Goal: Information Seeking & Learning: Learn about a topic

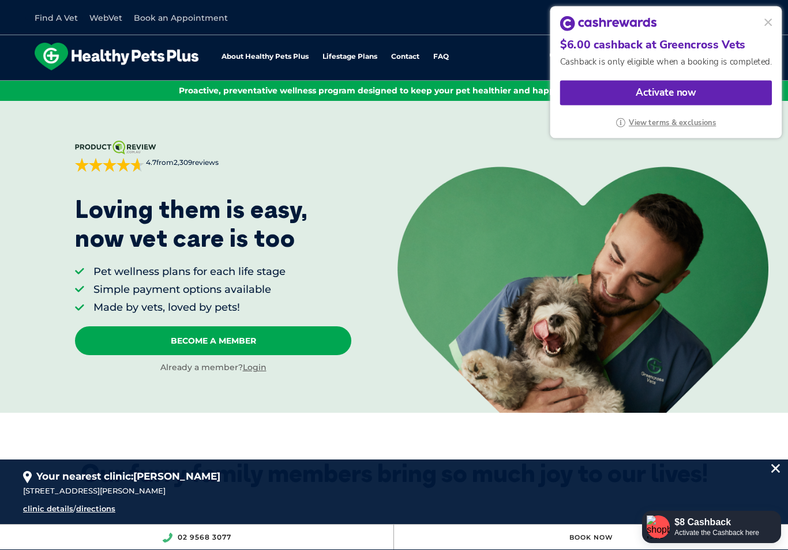
click at [768, 25] on button at bounding box center [768, 22] width 15 height 15
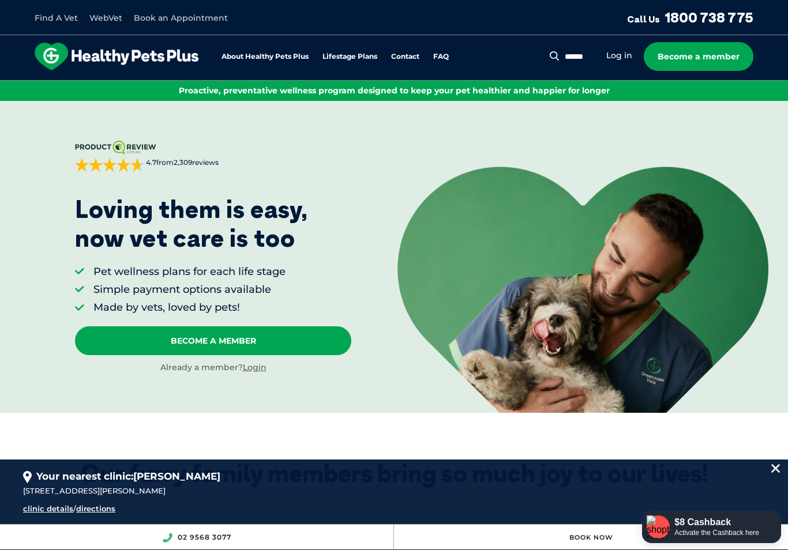
click at [705, 522] on div "$8 Cashback" at bounding box center [716, 523] width 85 height 12
click at [704, 528] on div "$8 Cashback" at bounding box center [716, 523] width 85 height 12
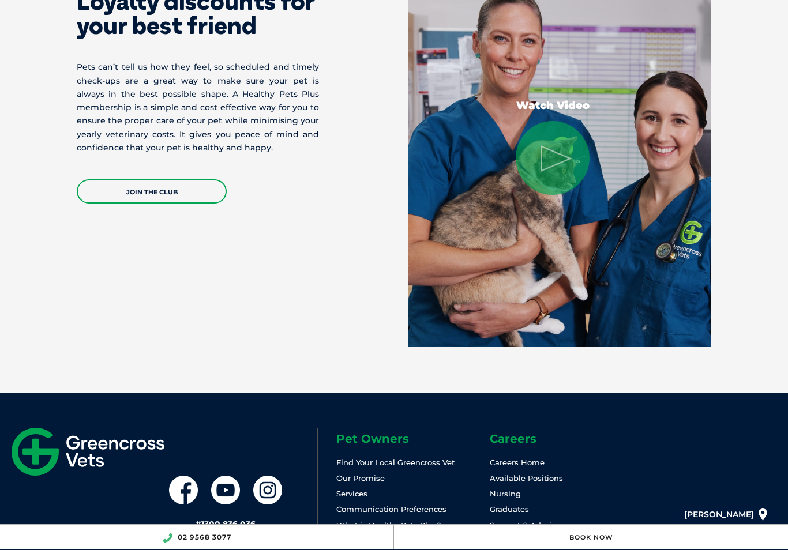
scroll to position [2281, 0]
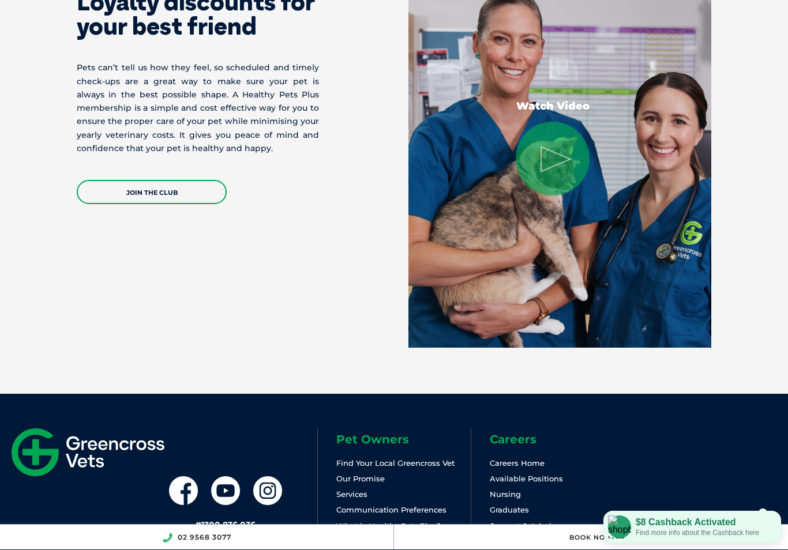
click at [717, 537] on div "Find more info about the Cashback here" at bounding box center [696, 532] width 123 height 9
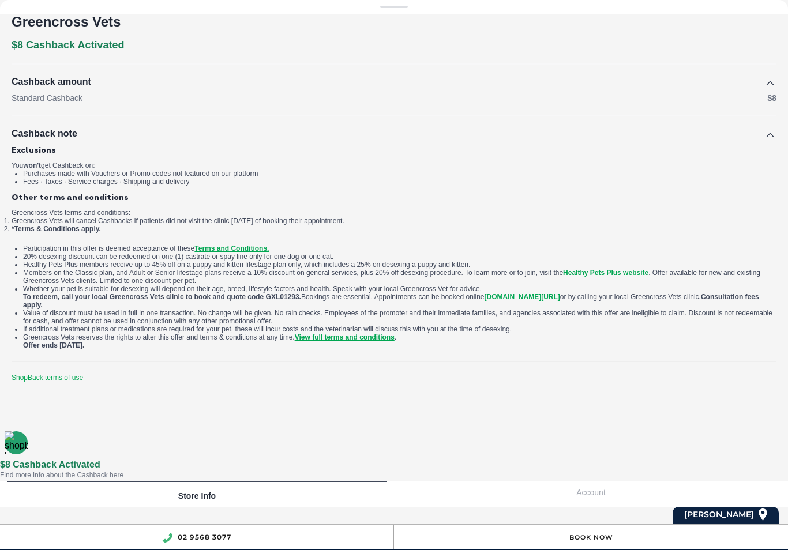
scroll to position [24, 0]
click at [554, 0] on div at bounding box center [394, 0] width 788 height 0
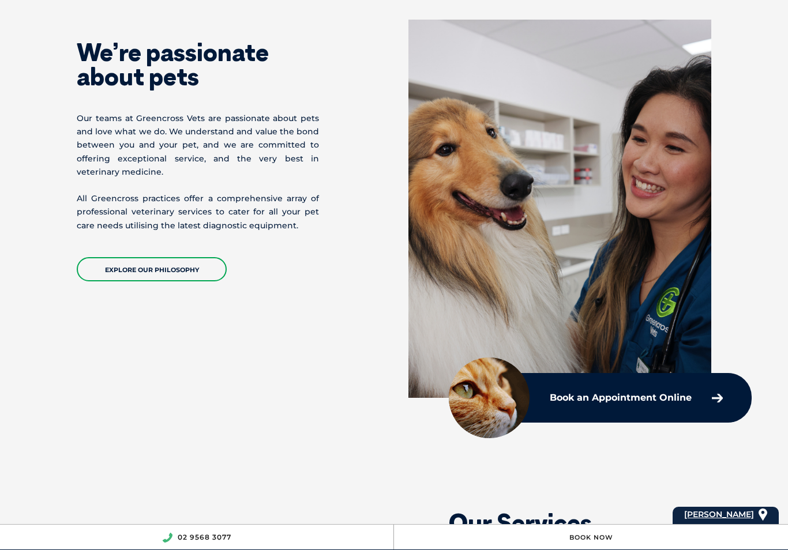
scroll to position [0, 0]
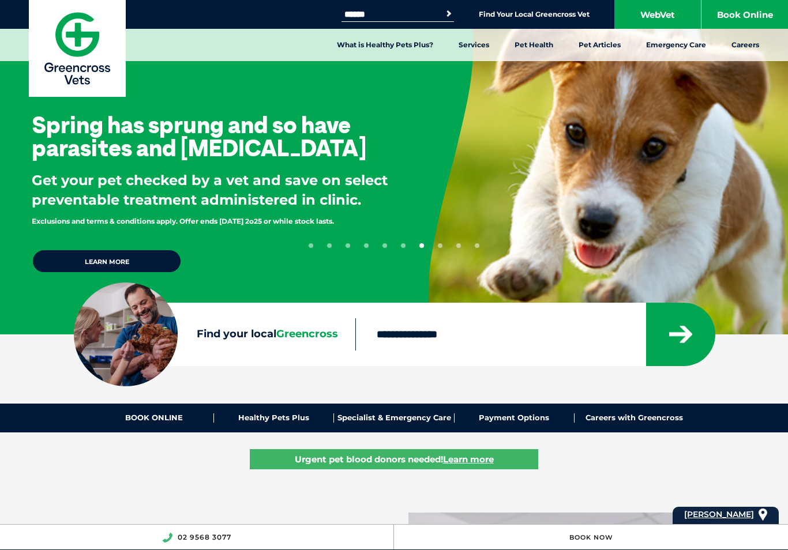
click at [423, 46] on link "What is Healthy Pets Plus?" at bounding box center [385, 45] width 122 height 32
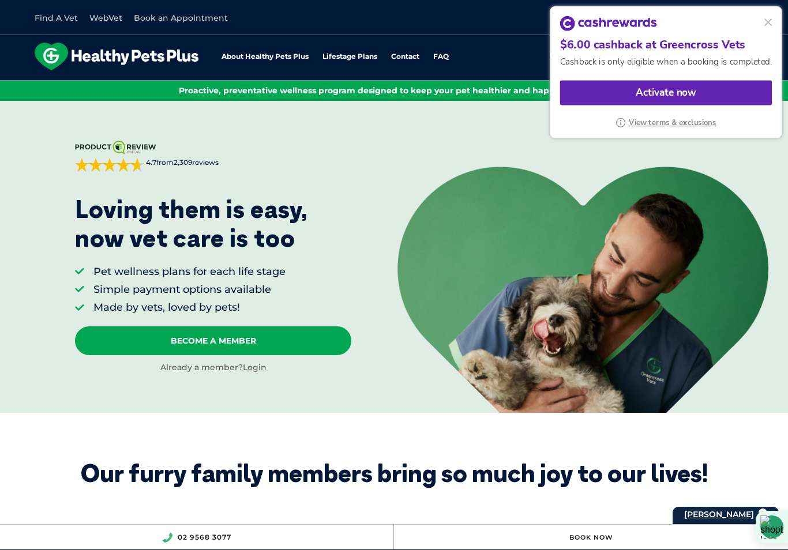
click at [769, 23] on button at bounding box center [768, 22] width 15 height 15
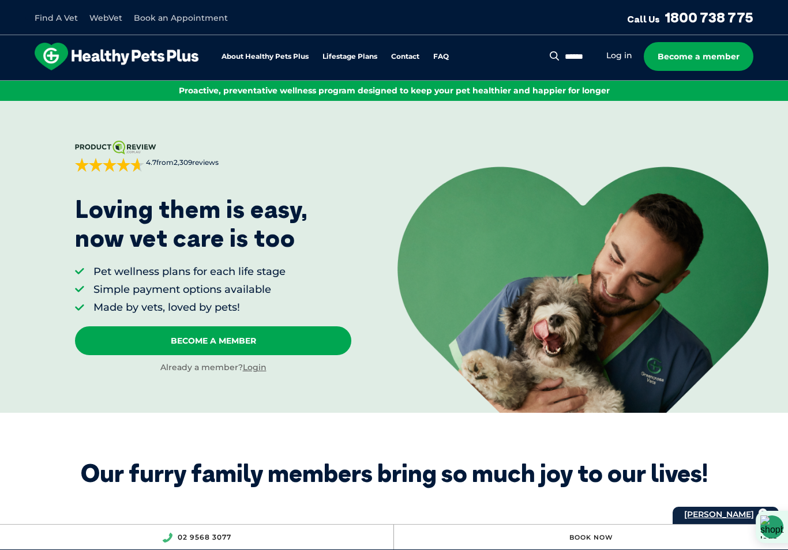
click at [274, 340] on link "Become A Member" at bounding box center [213, 340] width 277 height 29
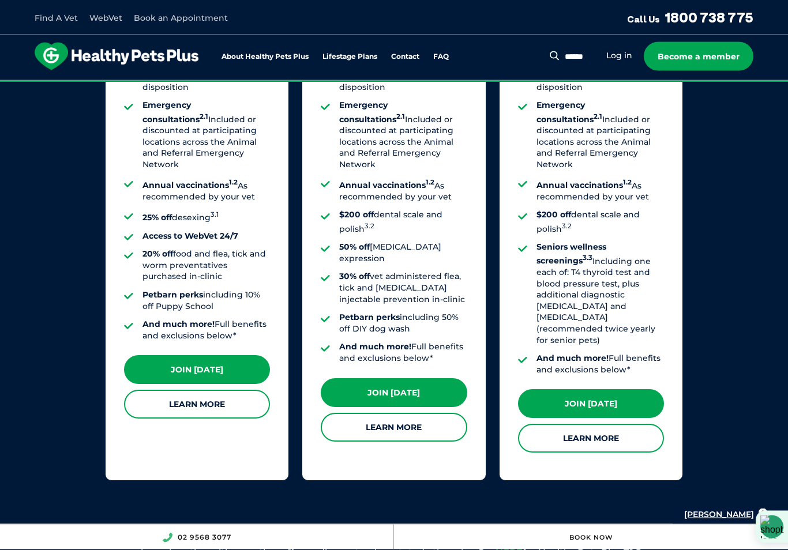
scroll to position [983, 0]
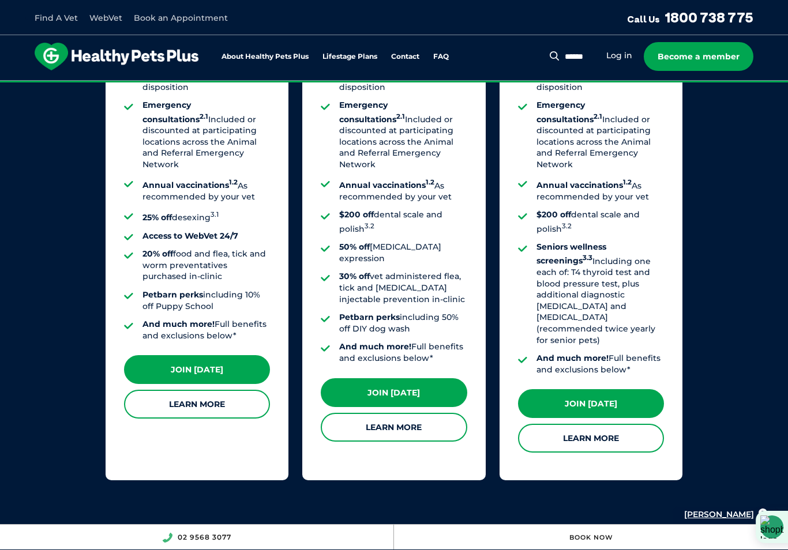
click at [603, 424] on link "Learn More" at bounding box center [591, 438] width 146 height 29
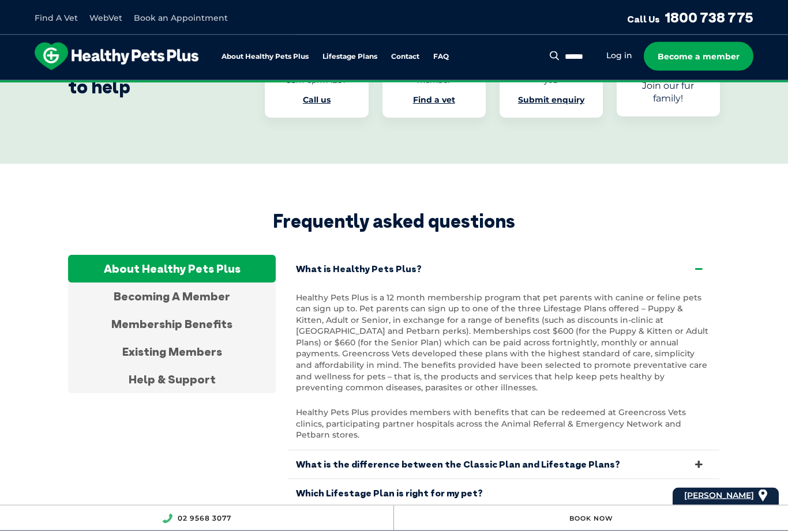
scroll to position [2109, 0]
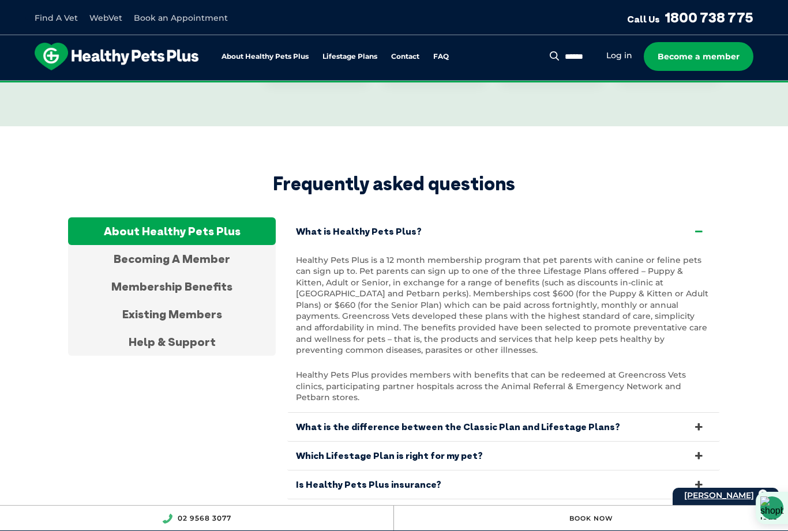
click at [318, 509] on section "Frequently asked questions About Healthy Pets Plus Becoming A Member Membership…" at bounding box center [394, 365] width 788 height 478
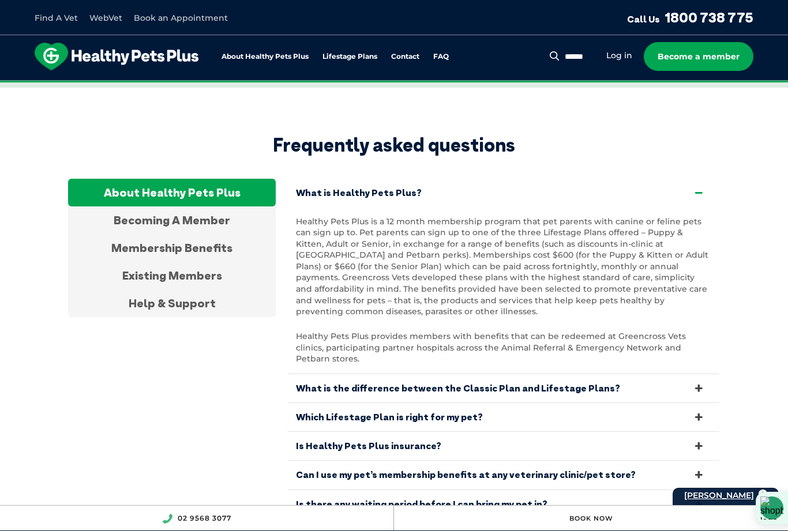
scroll to position [2140, 0]
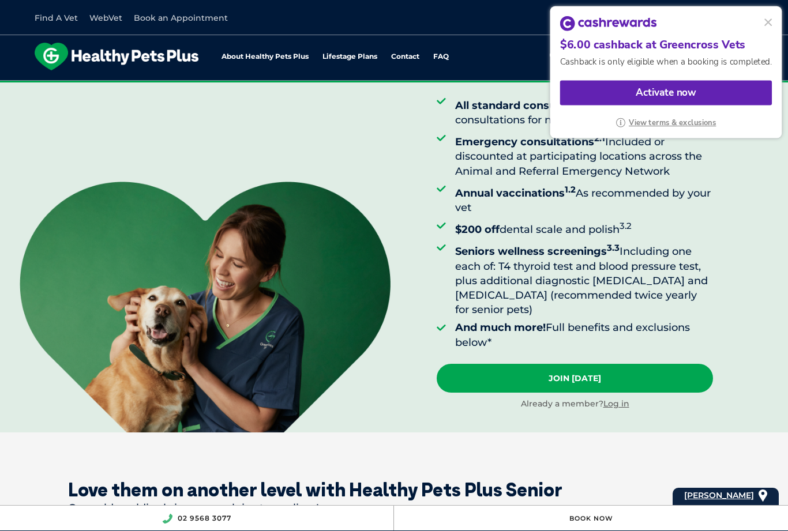
scroll to position [130, 0]
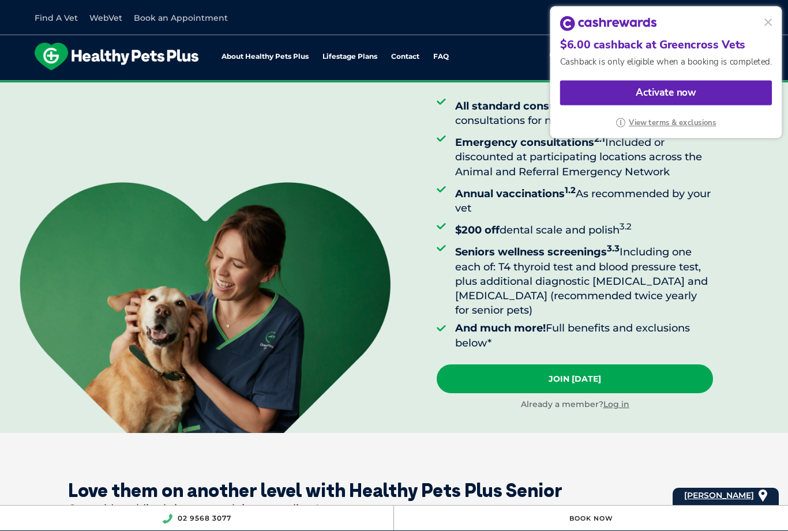
click at [763, 18] on button at bounding box center [768, 22] width 15 height 15
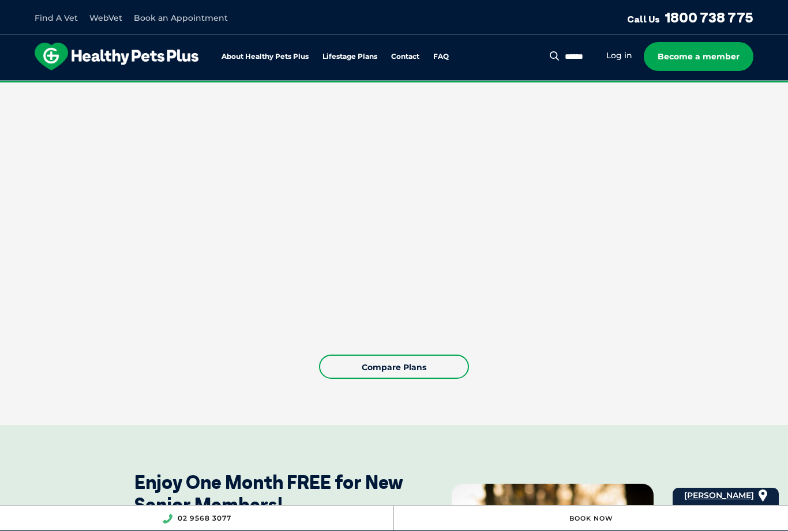
click at [417, 355] on link "Compare Plans" at bounding box center [394, 367] width 150 height 24
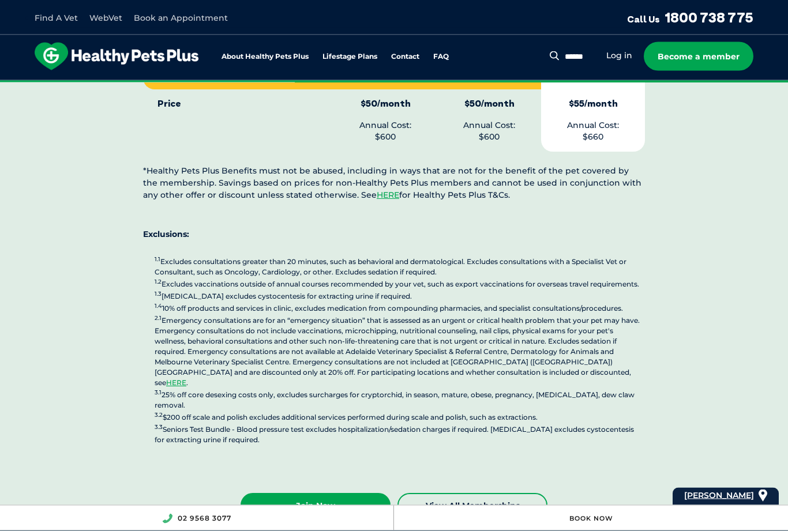
scroll to position [3136, 0]
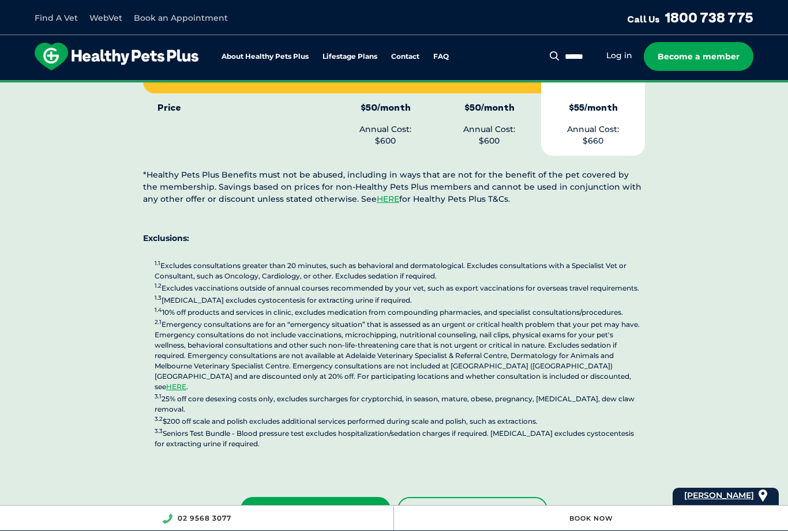
click at [358, 497] on link "Join Now" at bounding box center [315, 509] width 150 height 24
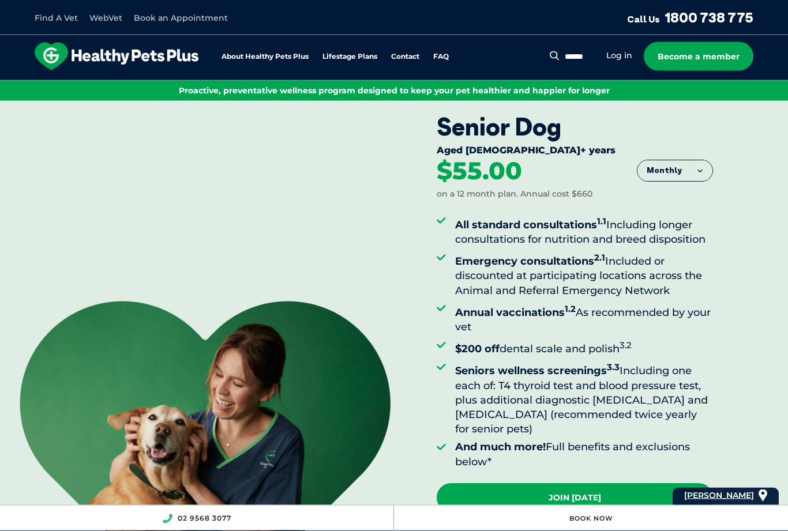
scroll to position [9, 0]
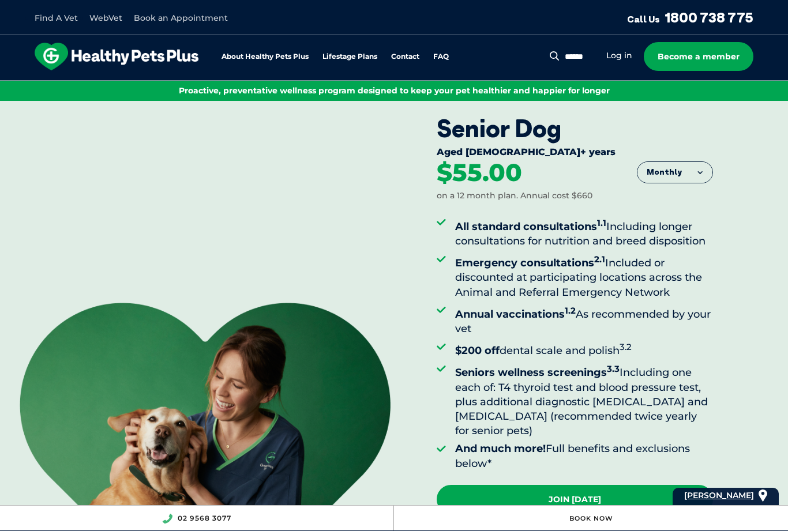
click at [499, 485] on link "Join Today" at bounding box center [575, 499] width 277 height 29
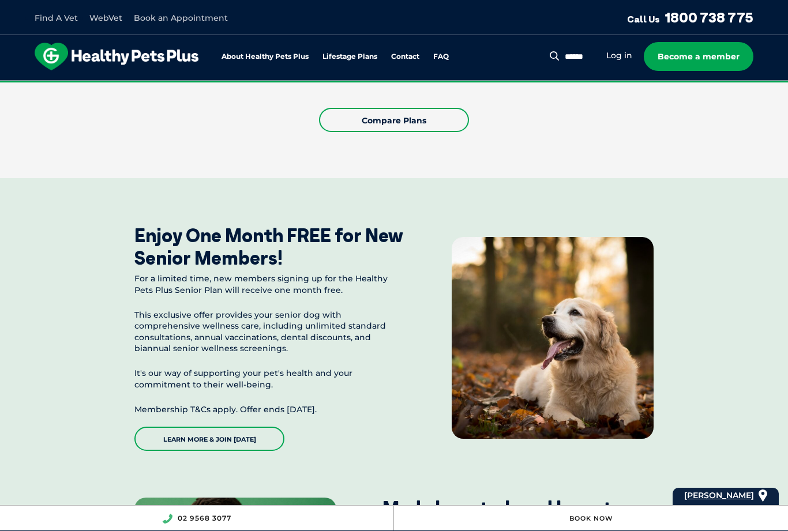
scroll to position [962, 0]
click at [255, 426] on link "Learn More & Join Today" at bounding box center [209, 438] width 150 height 24
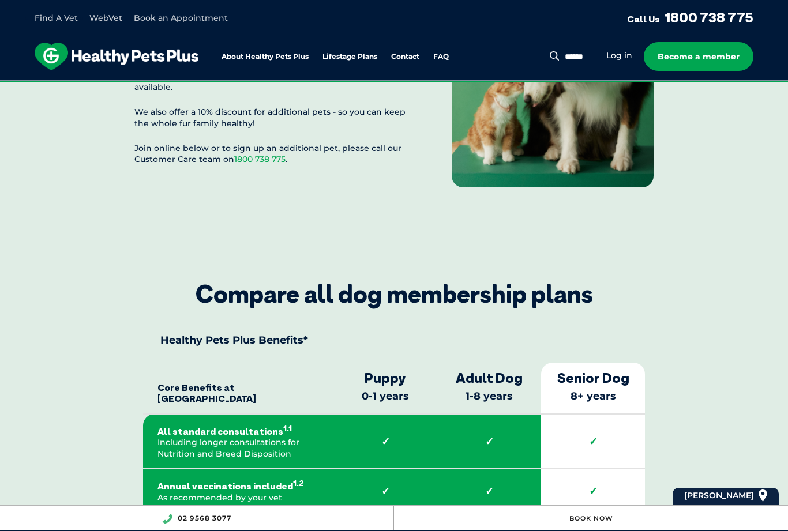
scroll to position [1682, 0]
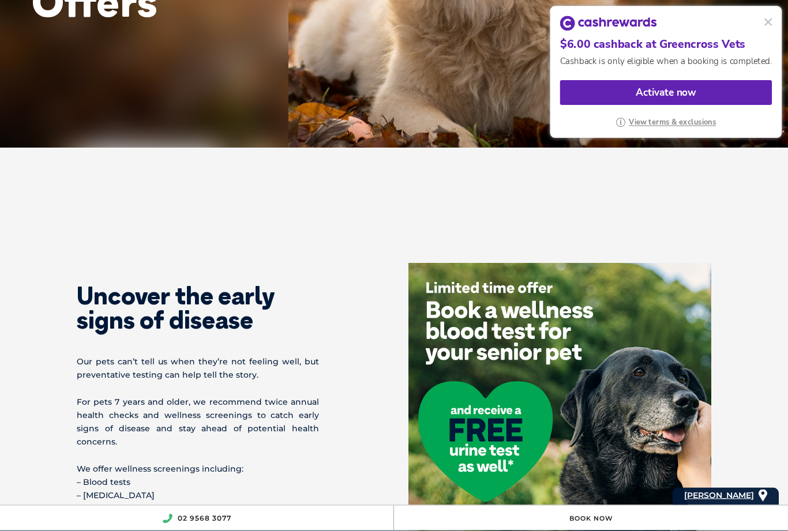
scroll to position [314, 0]
click at [768, 29] on button at bounding box center [768, 22] width 15 height 15
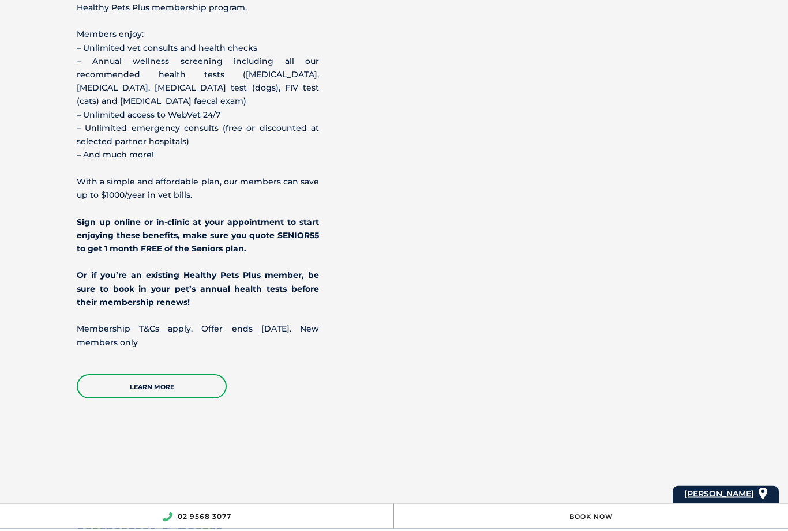
scroll to position [1399, 0]
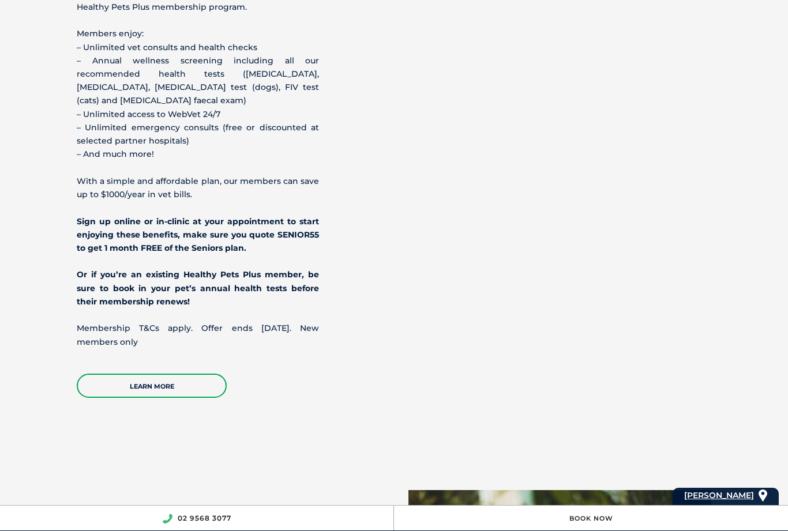
click at [201, 398] on link "Learn more" at bounding box center [152, 386] width 150 height 24
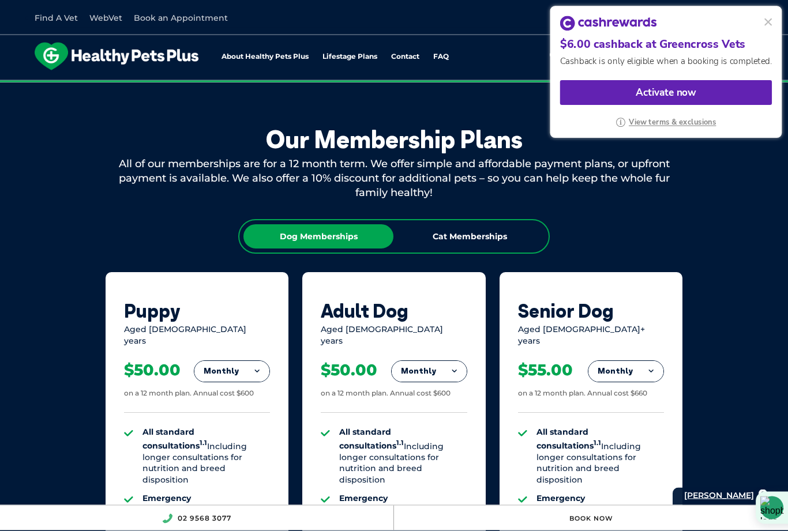
scroll to position [610, 0]
click at [772, 25] on button at bounding box center [768, 22] width 15 height 15
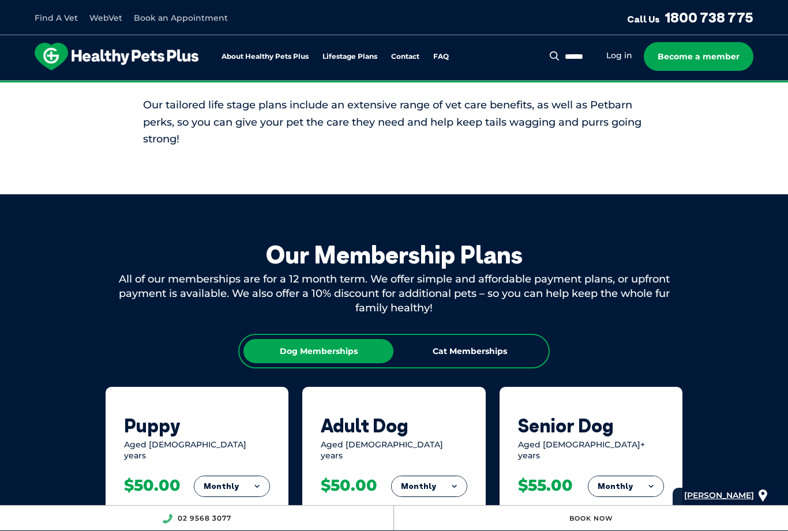
scroll to position [472, 0]
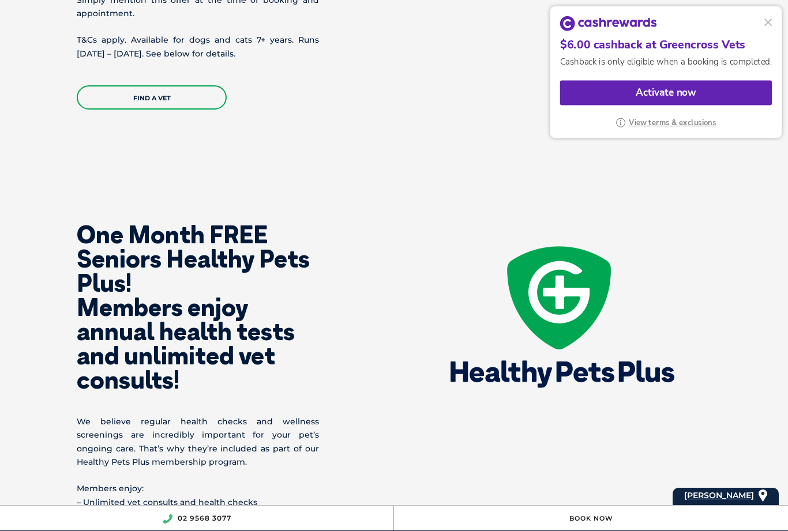
scroll to position [942, 0]
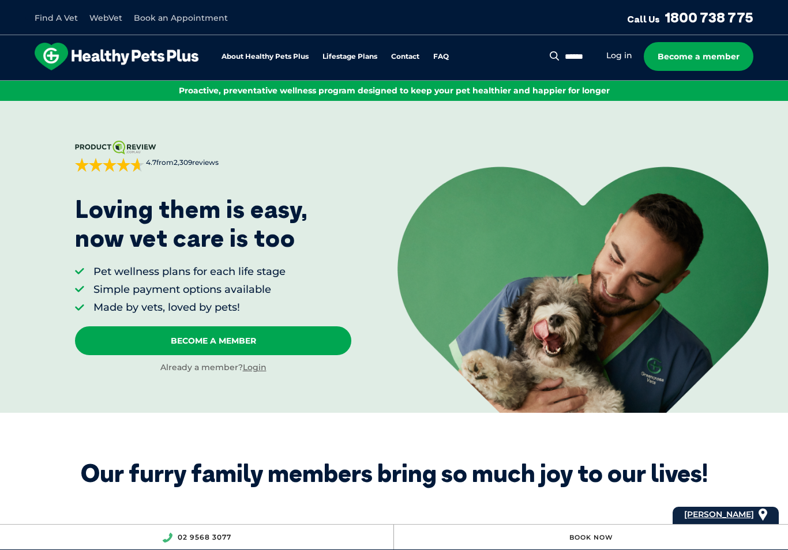
click at [193, 21] on link "Book an Appointment" at bounding box center [181, 18] width 94 height 10
